Goal: Navigation & Orientation: Understand site structure

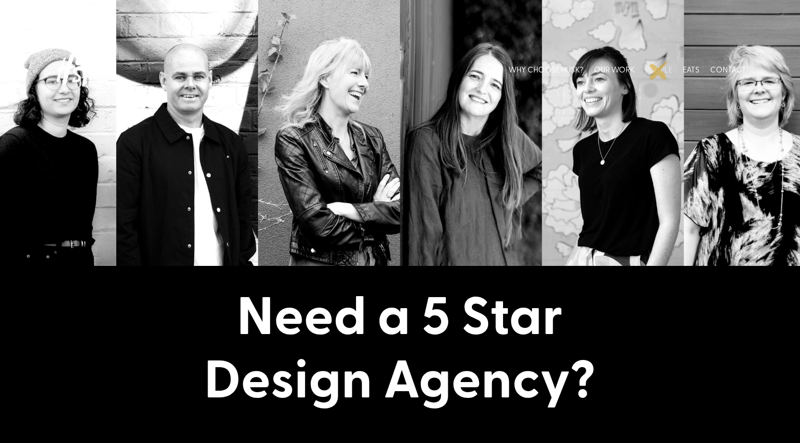
click at [658, 70] on link "PEOPLE" at bounding box center [658, 69] width 27 height 43
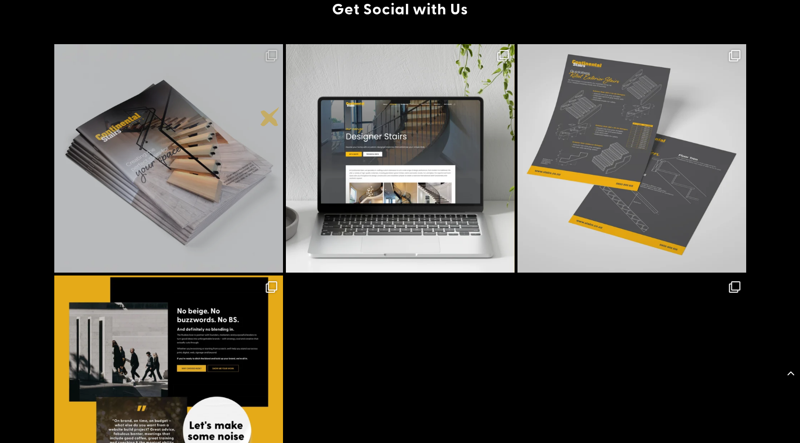
scroll to position [1921, 0]
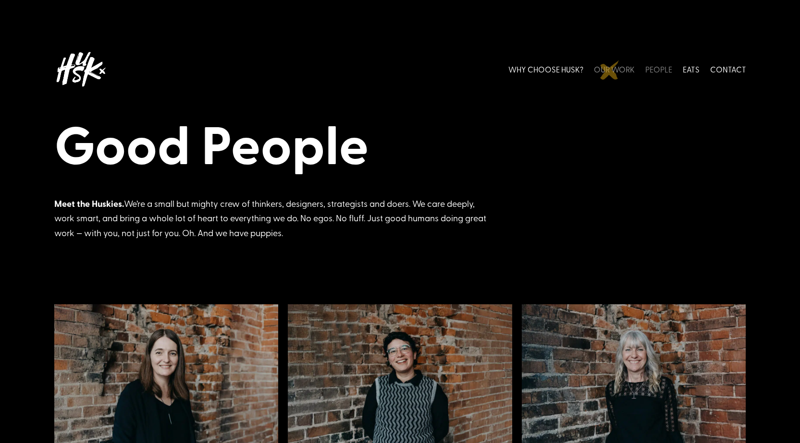
click at [609, 70] on link "OUR WORK" at bounding box center [614, 69] width 41 height 43
